Goal: Transaction & Acquisition: Purchase product/service

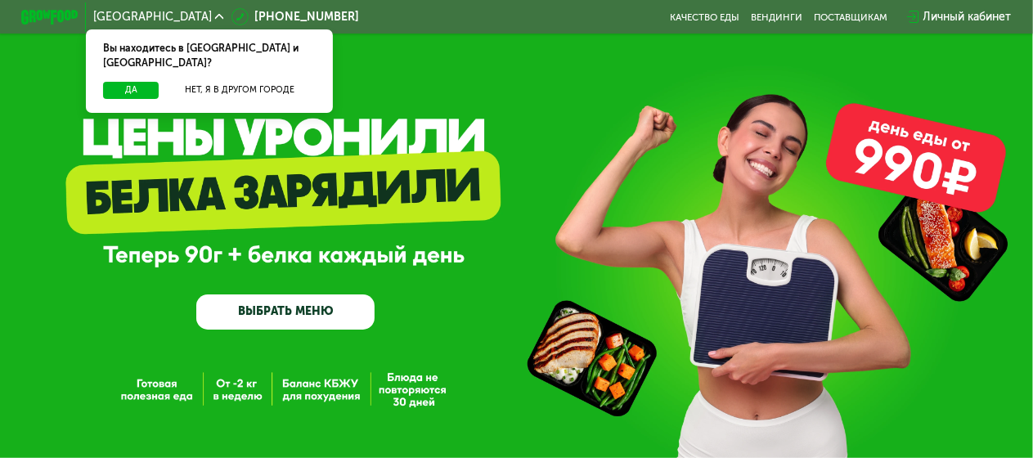
scroll to position [82, 0]
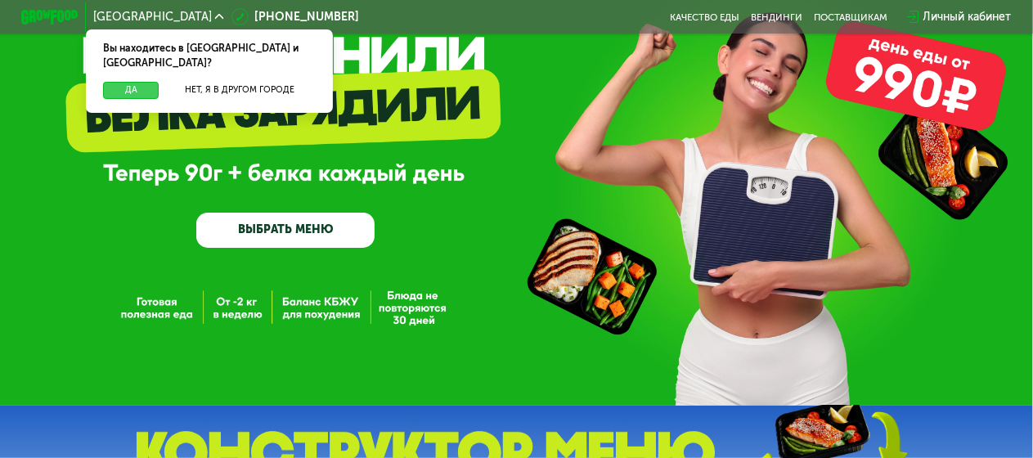
click at [123, 82] on button "Да" at bounding box center [131, 90] width 56 height 17
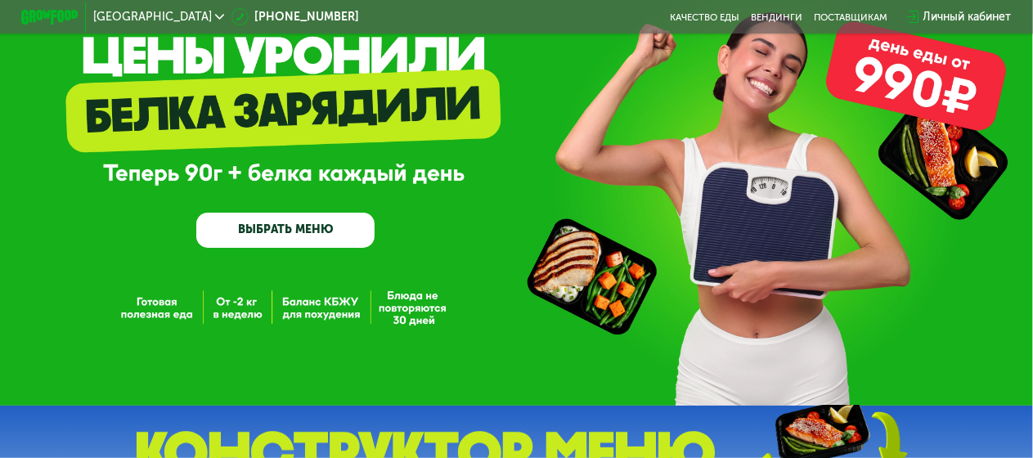
click at [915, 74] on div "GrowFood — доставка правильного питания ВЫБРАТЬ МЕНЮ" at bounding box center [516, 162] width 1033 height 488
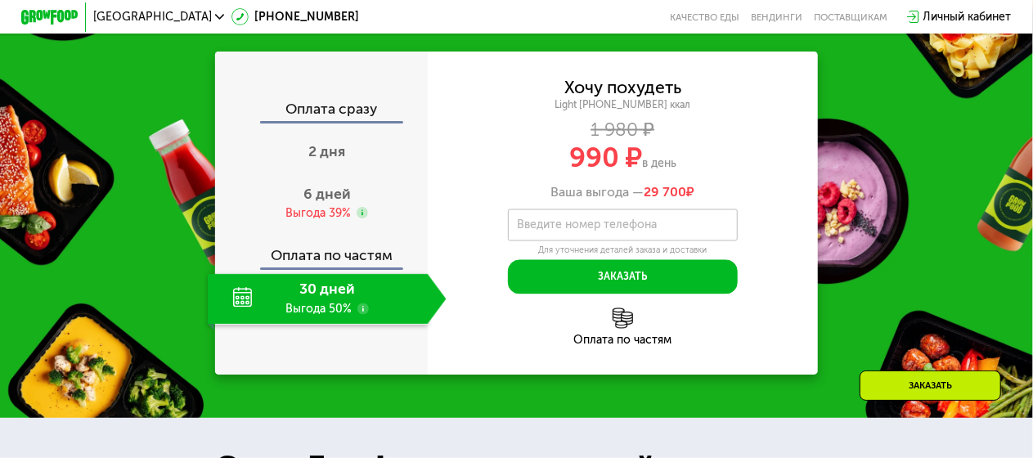
scroll to position [1391, 0]
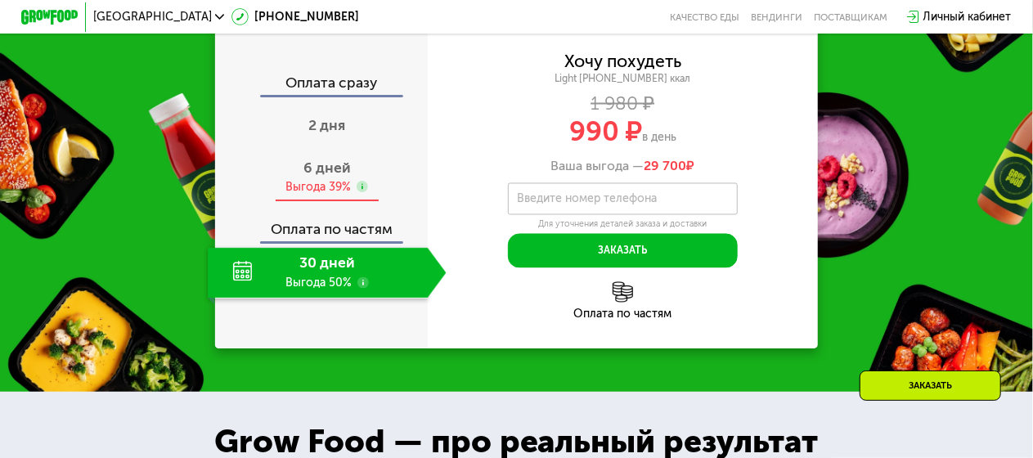
click at [312, 177] on span "6 дней" at bounding box center [327, 168] width 47 height 17
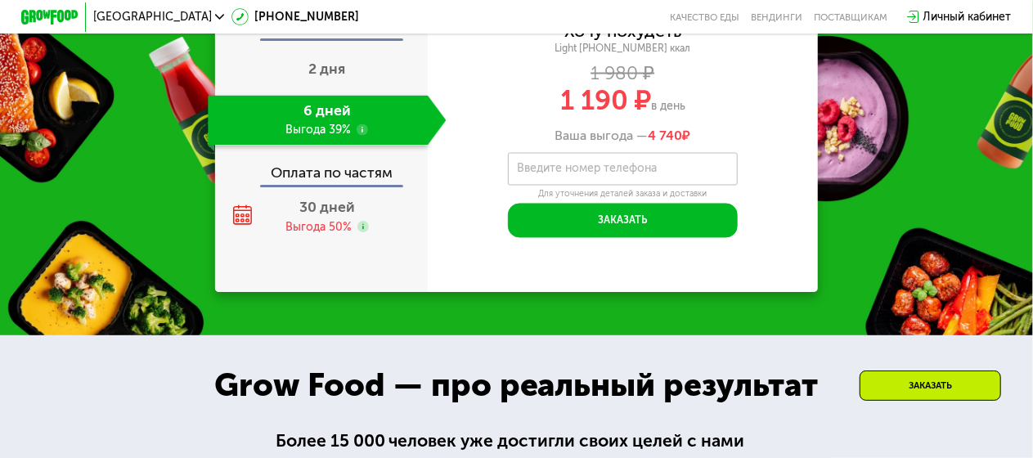
scroll to position [1473, 0]
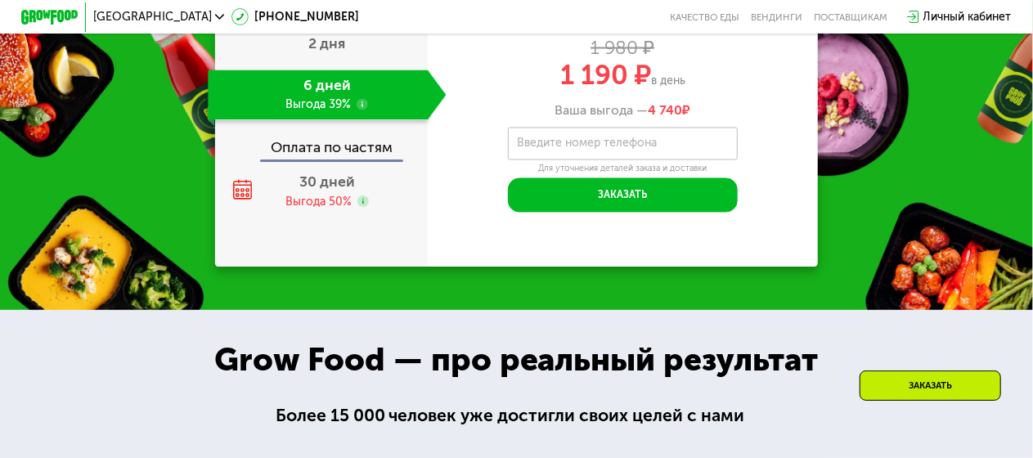
click at [363, 110] on use at bounding box center [362, 104] width 11 height 11
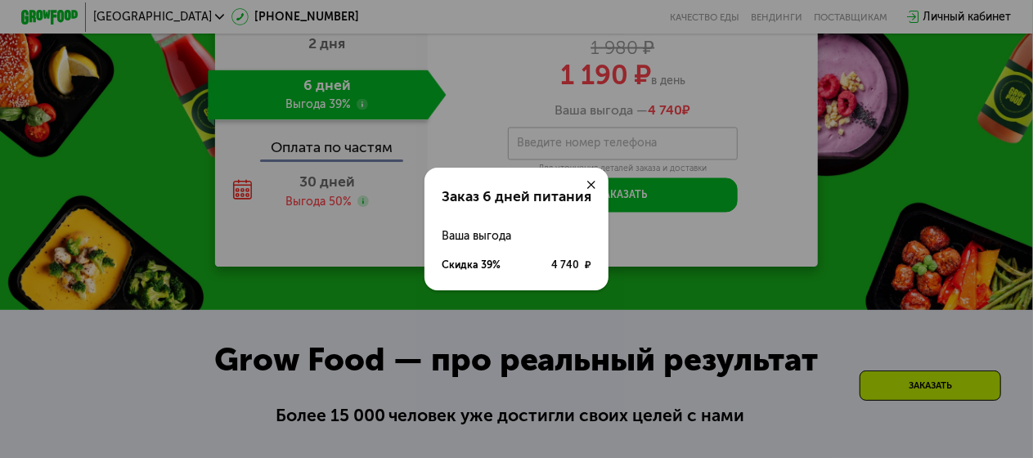
click at [598, 184] on div at bounding box center [591, 185] width 34 height 34
click at [592, 181] on icon at bounding box center [592, 185] width 9 height 9
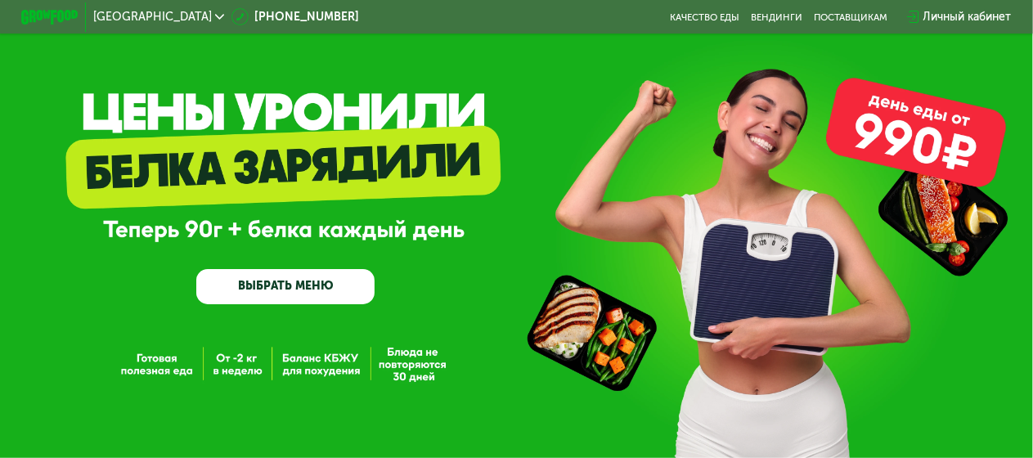
scroll to position [0, 0]
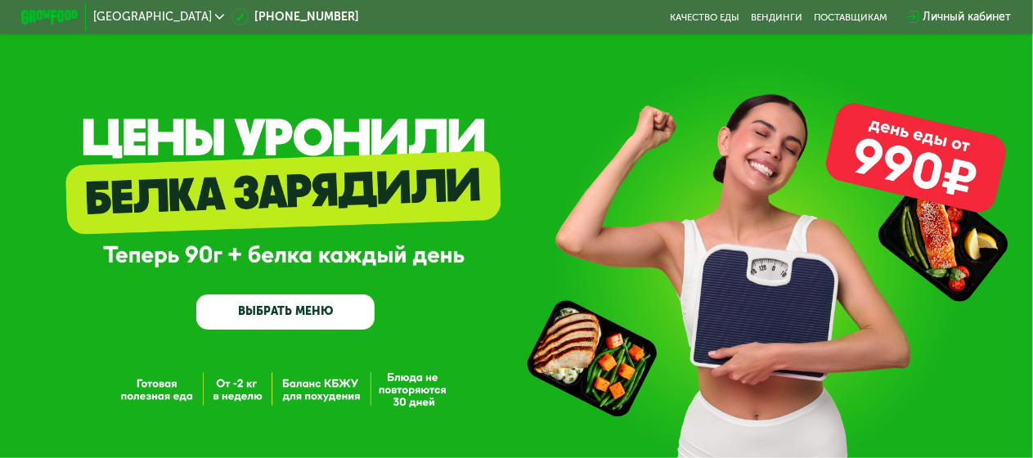
click at [316, 199] on div "GrowFood — доставка правильного питания ВЫБРАТЬ МЕНЮ" at bounding box center [285, 247] width 178 height 165
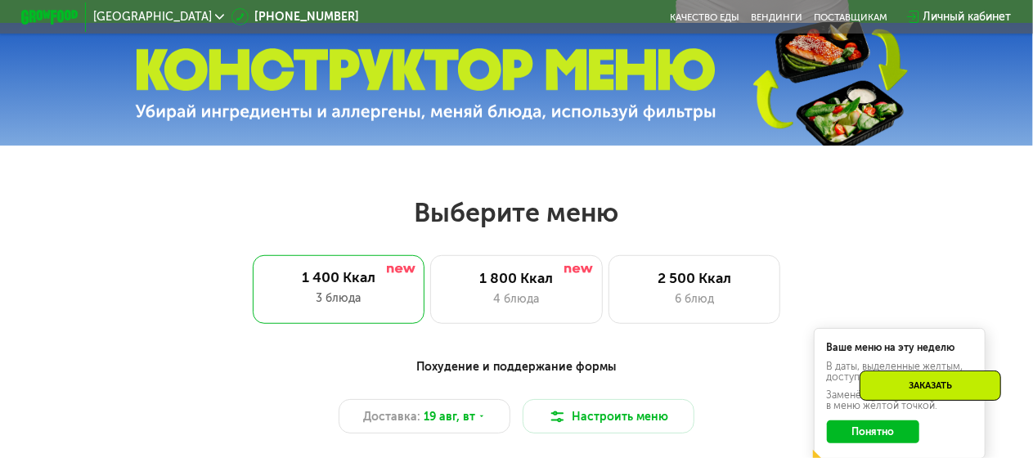
scroll to position [491, 0]
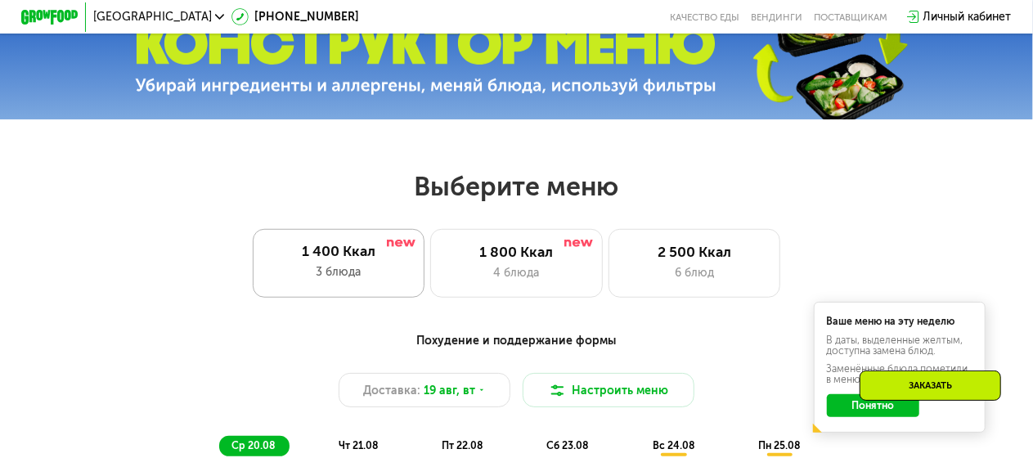
click at [333, 260] on div "1 400 Ккал" at bounding box center [338, 251] width 143 height 17
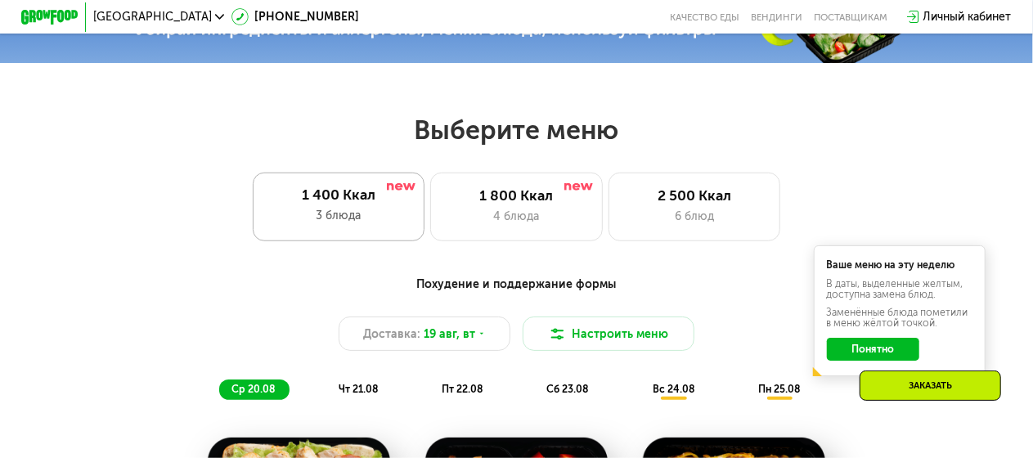
scroll to position [573, 0]
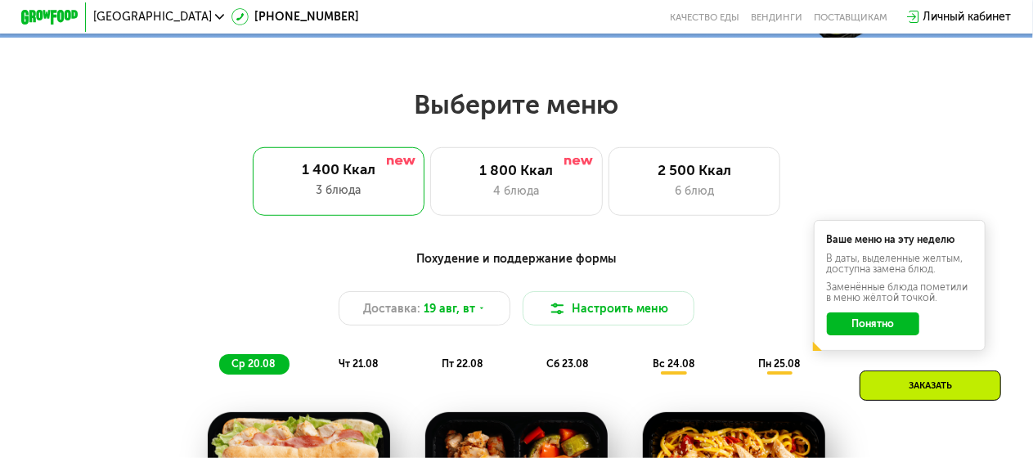
click at [848, 333] on button "Понятно" at bounding box center [873, 324] width 92 height 23
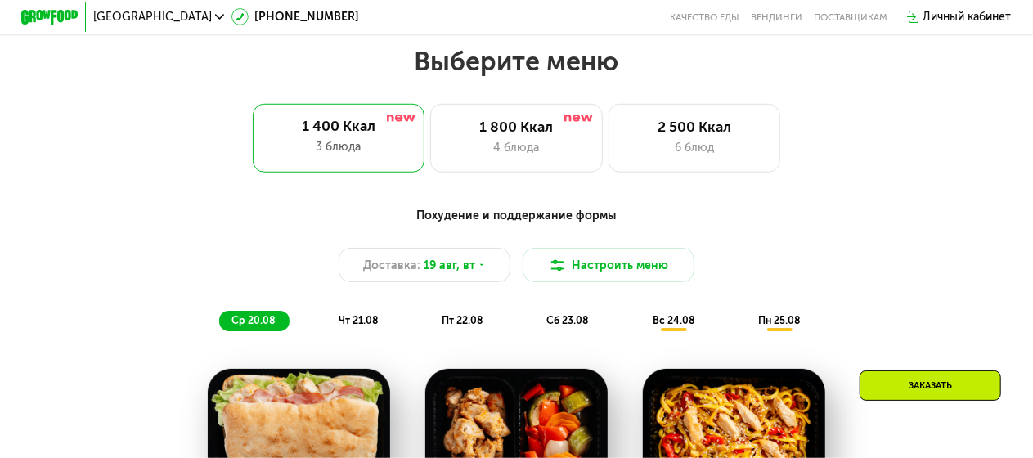
scroll to position [655, 0]
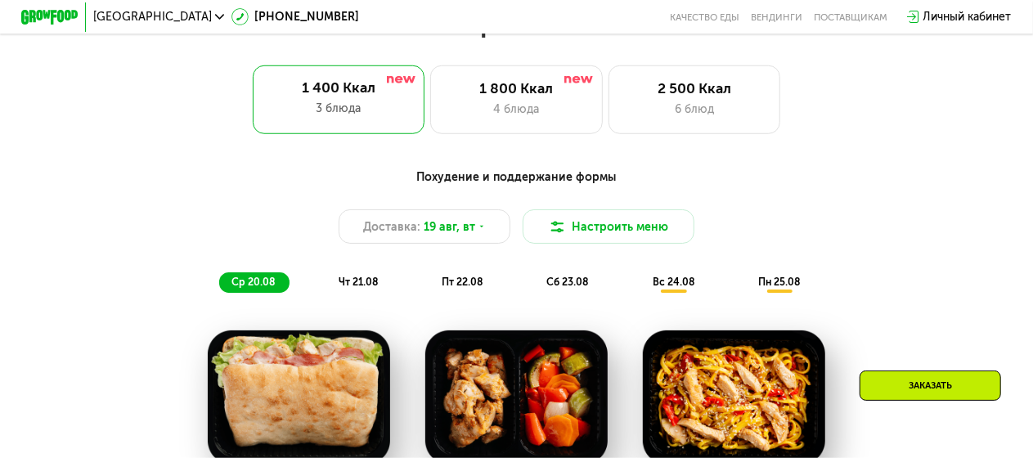
click at [454, 287] on span "пт 22.08" at bounding box center [463, 282] width 41 height 12
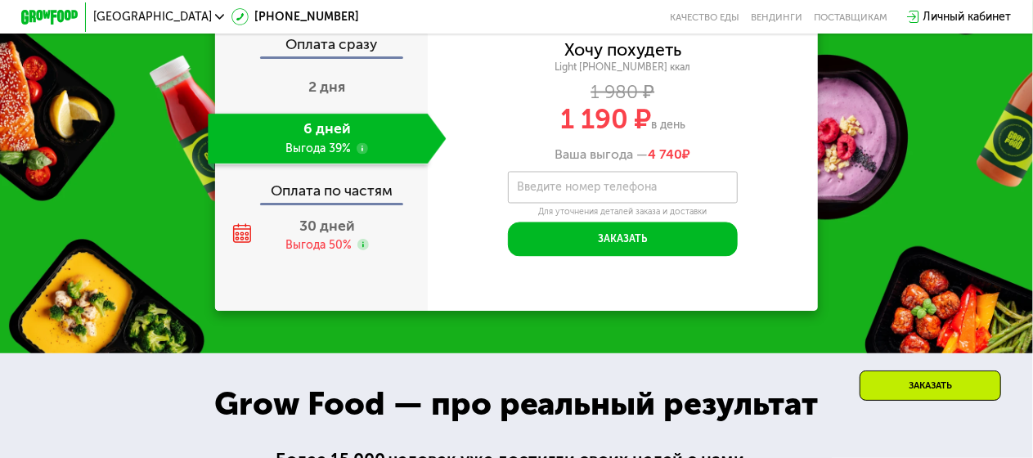
scroll to position [1473, 0]
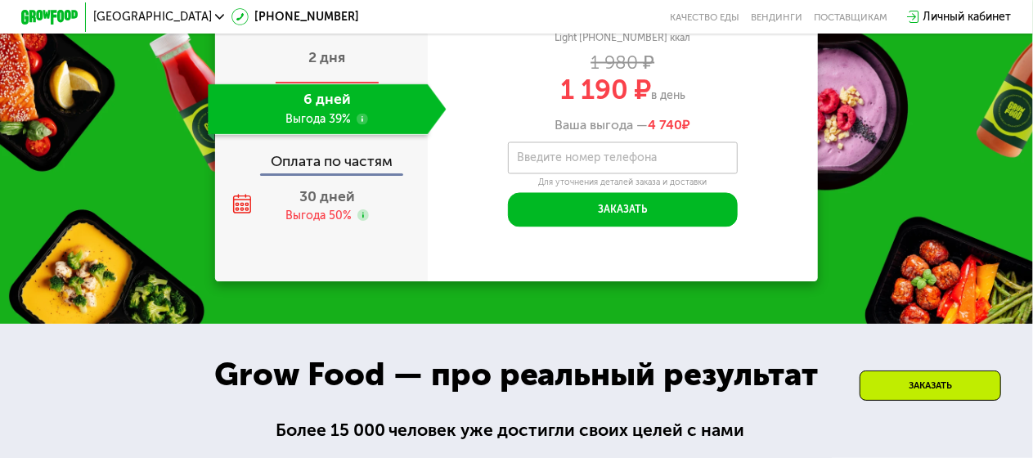
click at [322, 66] on span "2 дня" at bounding box center [326, 57] width 37 height 17
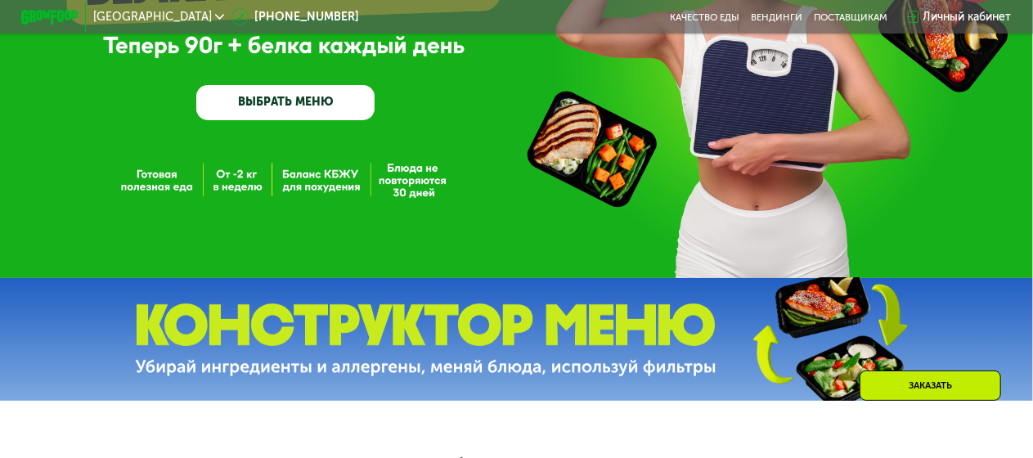
scroll to position [164, 0]
